Goal: Task Accomplishment & Management: Manage account settings

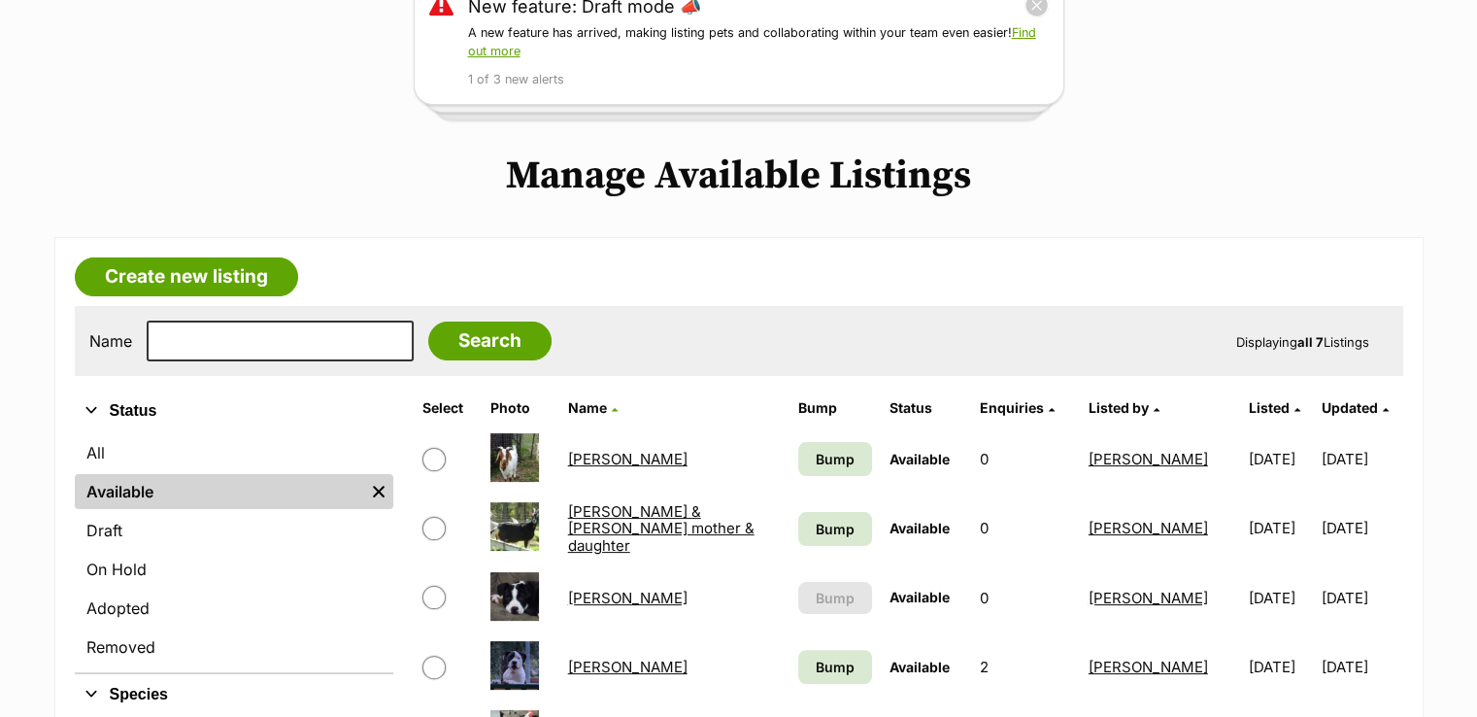
scroll to position [389, 0]
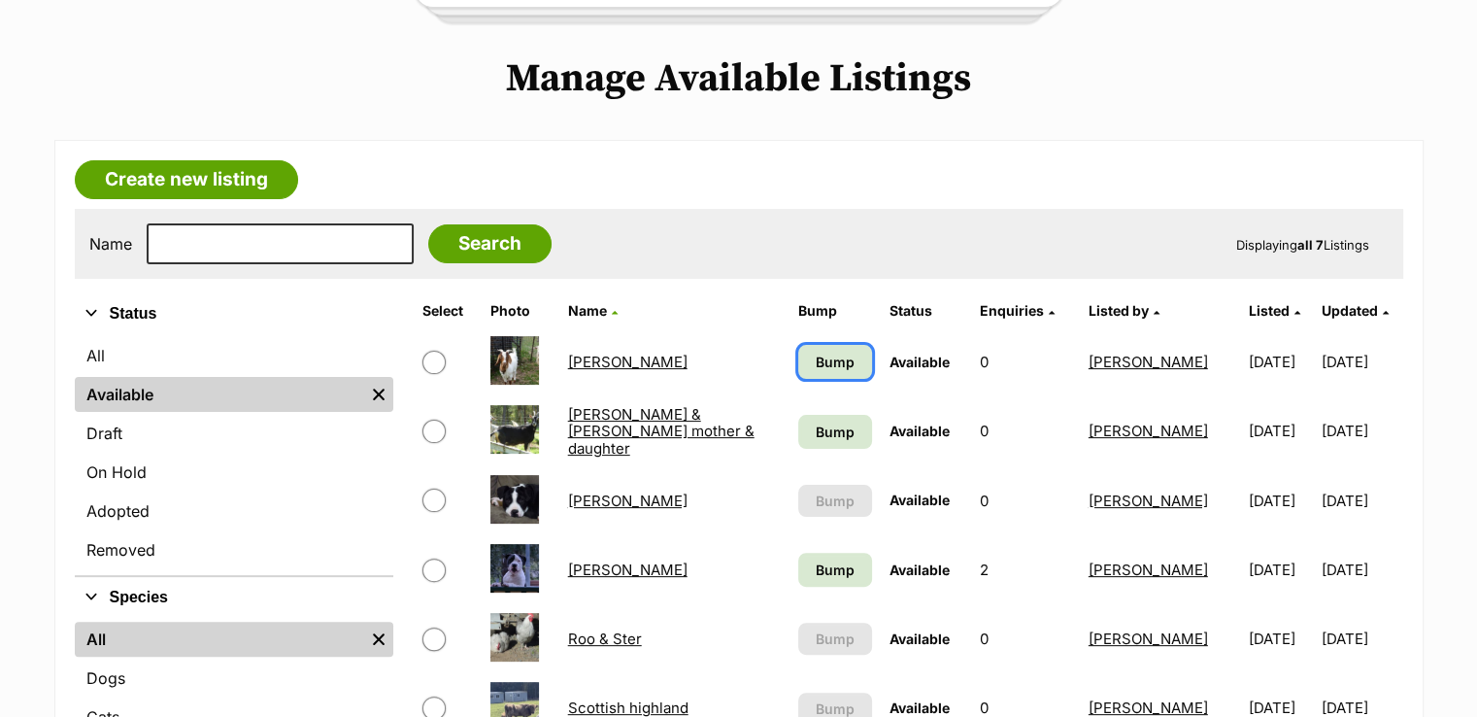
click at [826, 355] on span "Bump" at bounding box center [835, 362] width 39 height 20
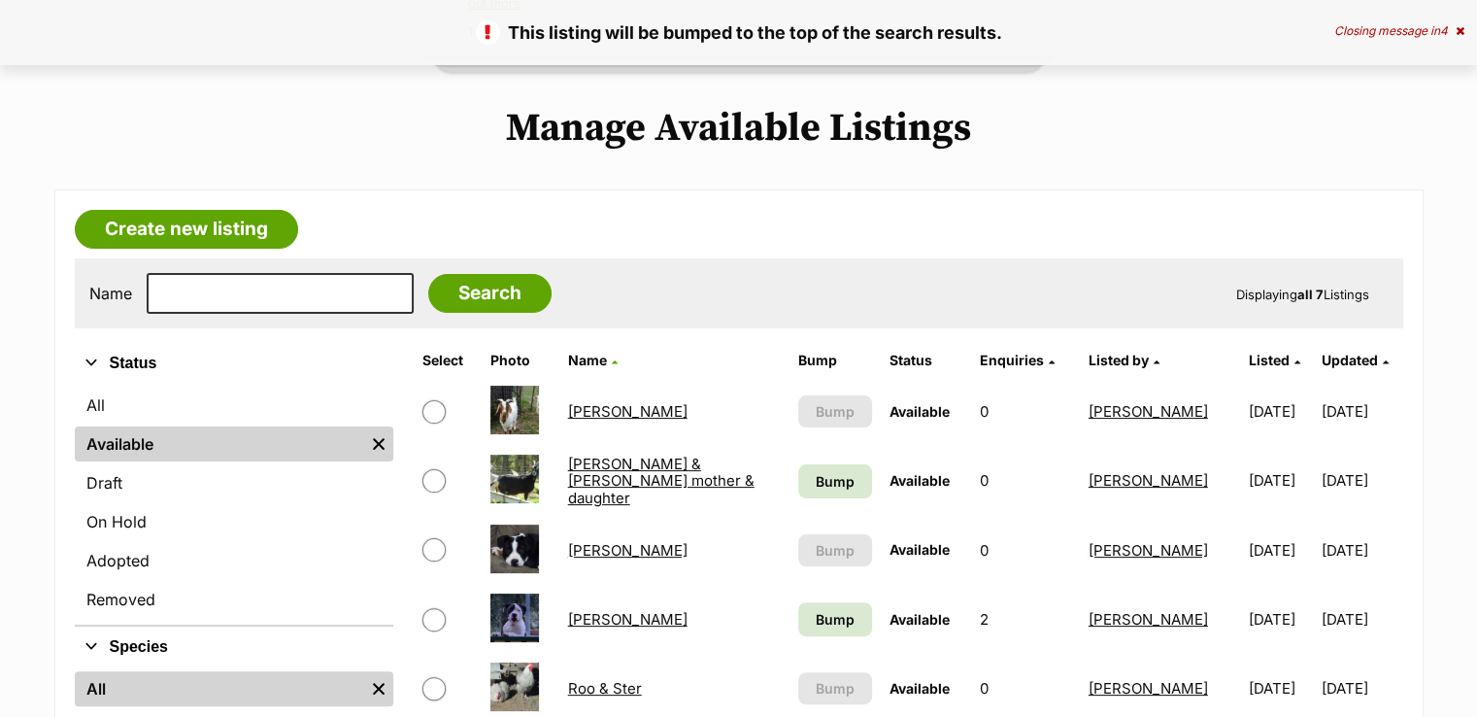
scroll to position [389, 0]
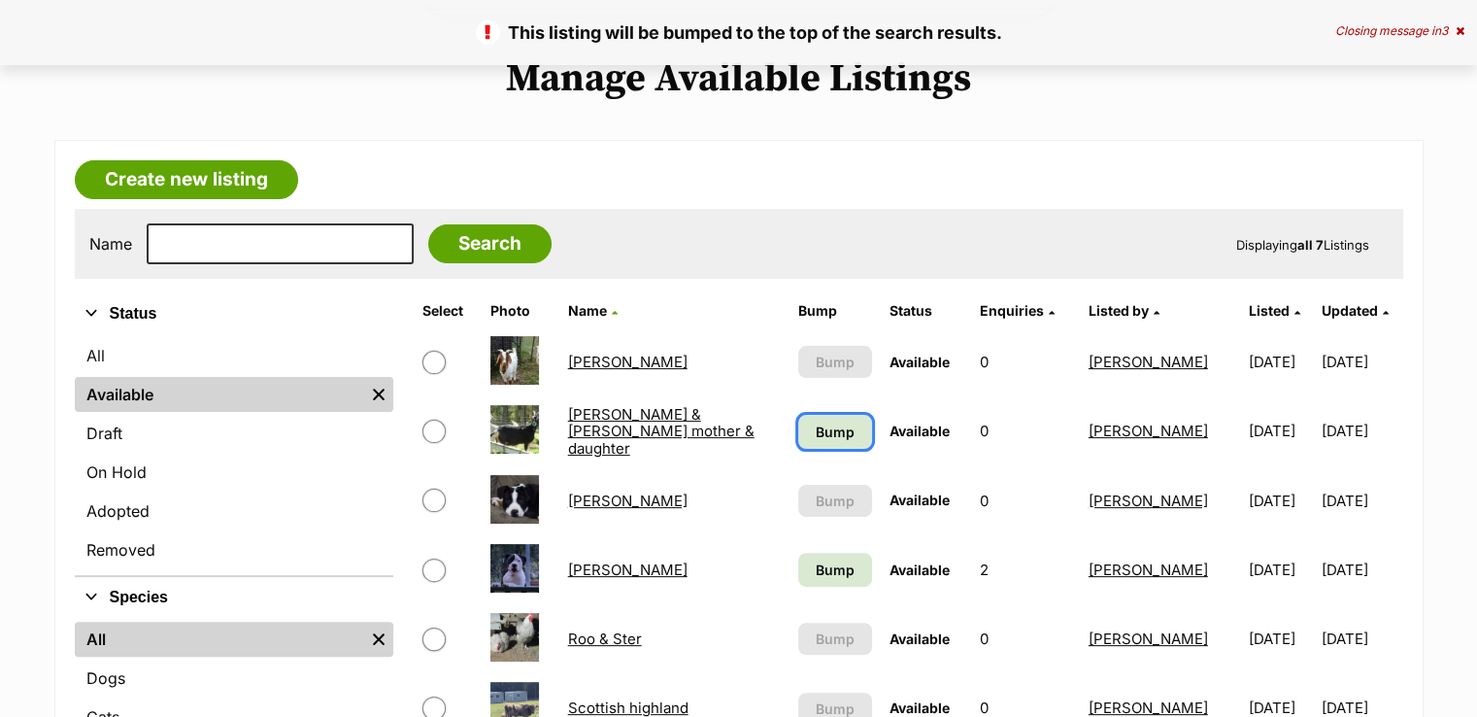
click at [816, 423] on span "Bump" at bounding box center [835, 432] width 39 height 20
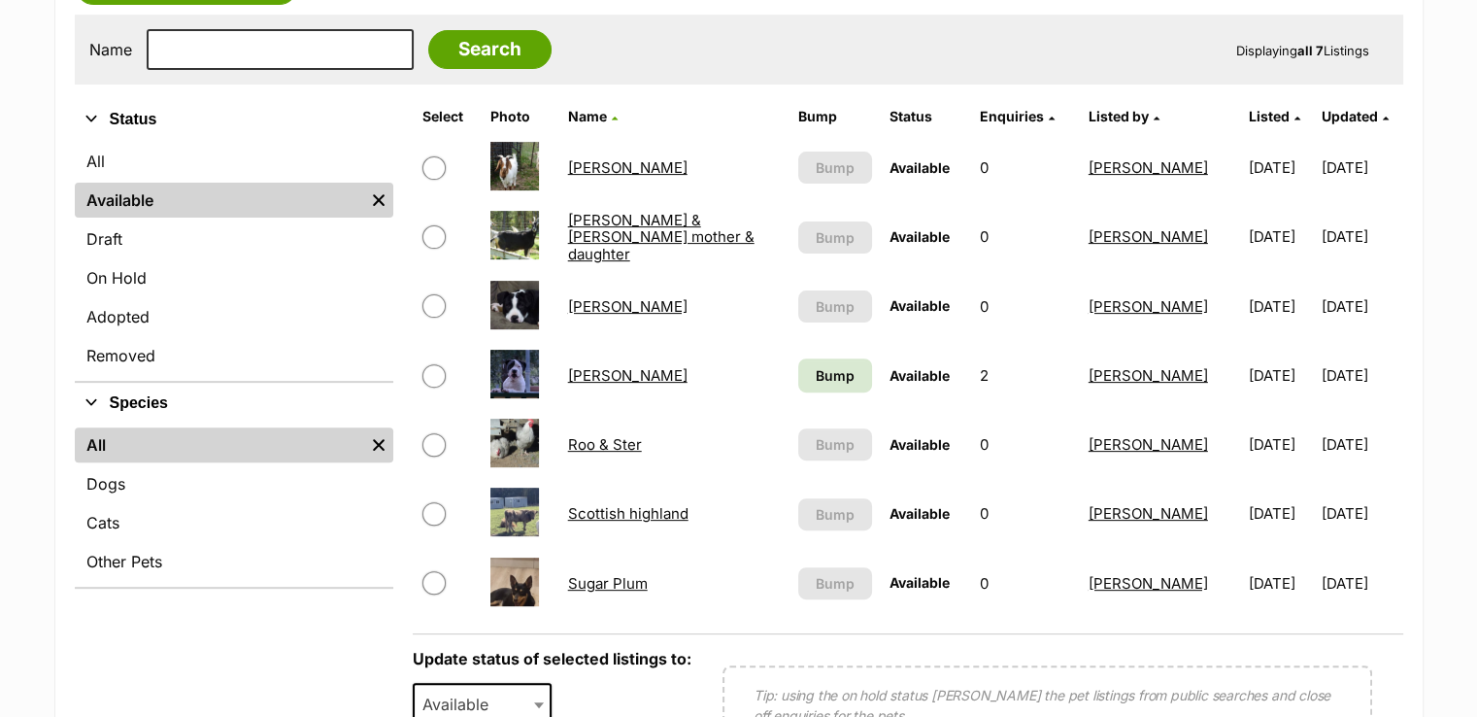
click at [582, 302] on link "[PERSON_NAME]" at bounding box center [627, 306] width 119 height 18
